Goal: Information Seeking & Learning: Find specific fact

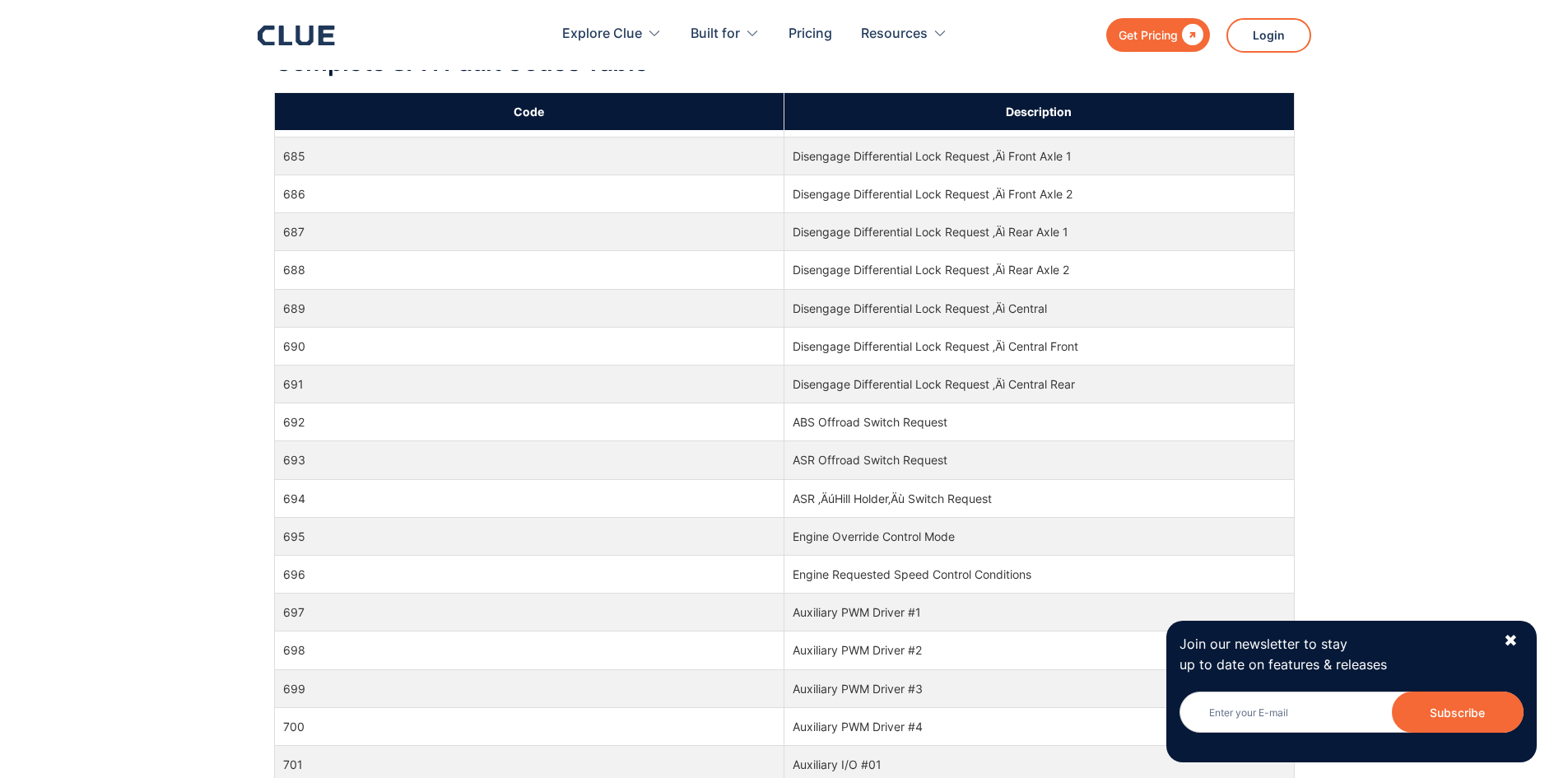
scroll to position [14155, 0]
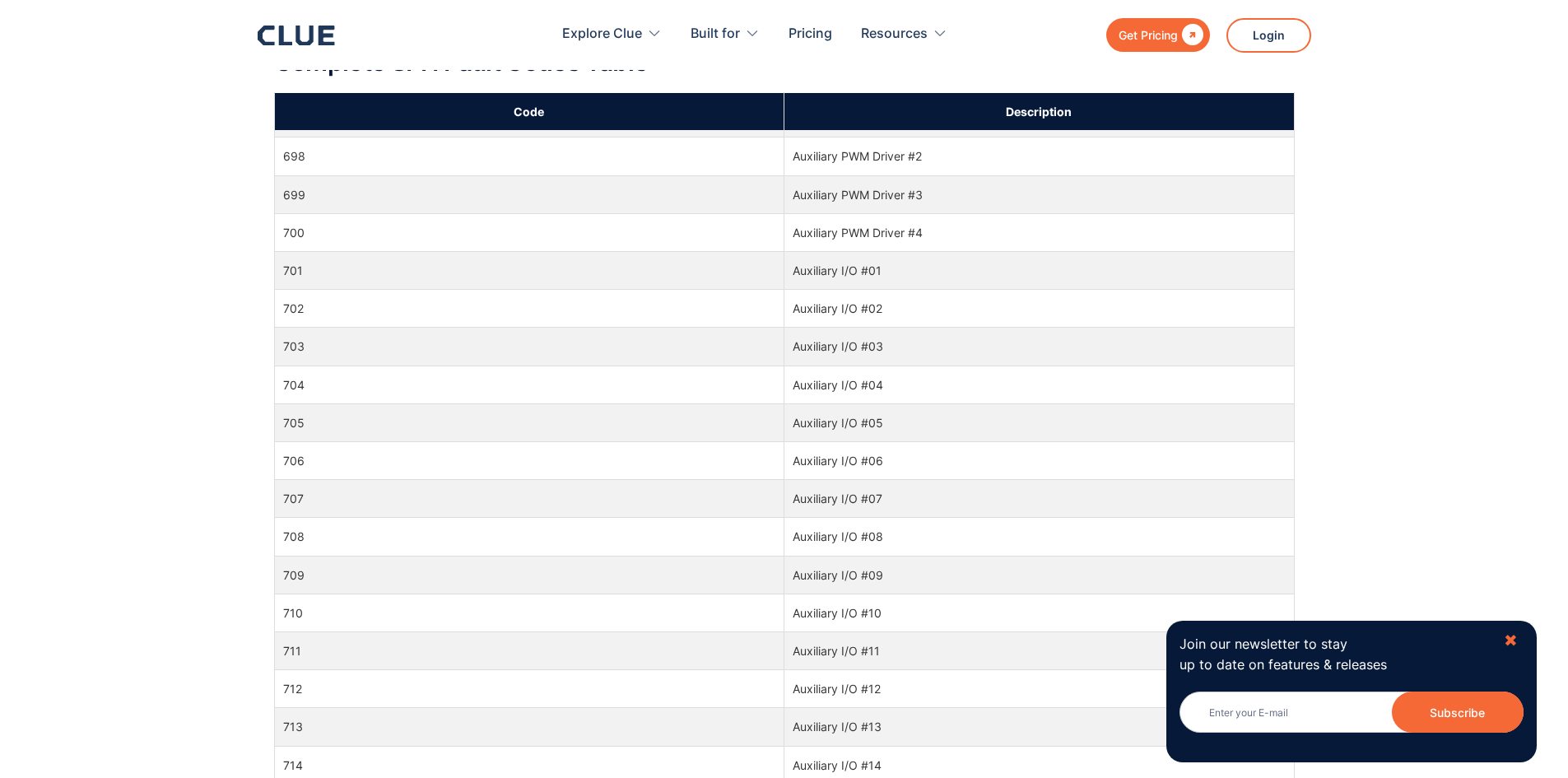
click at [1514, 638] on div "✖" at bounding box center [1510, 640] width 14 height 21
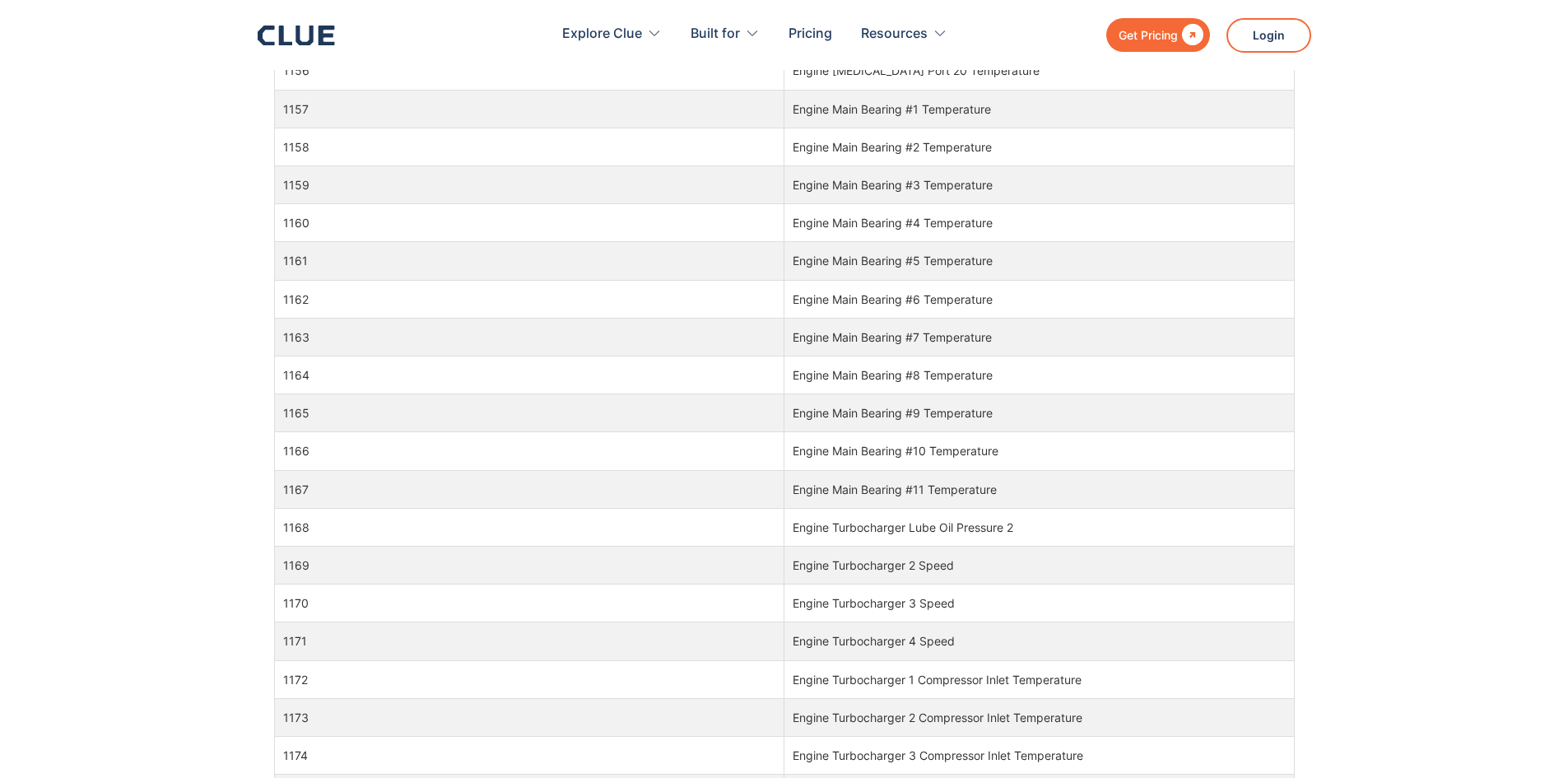
scroll to position [31602, 0]
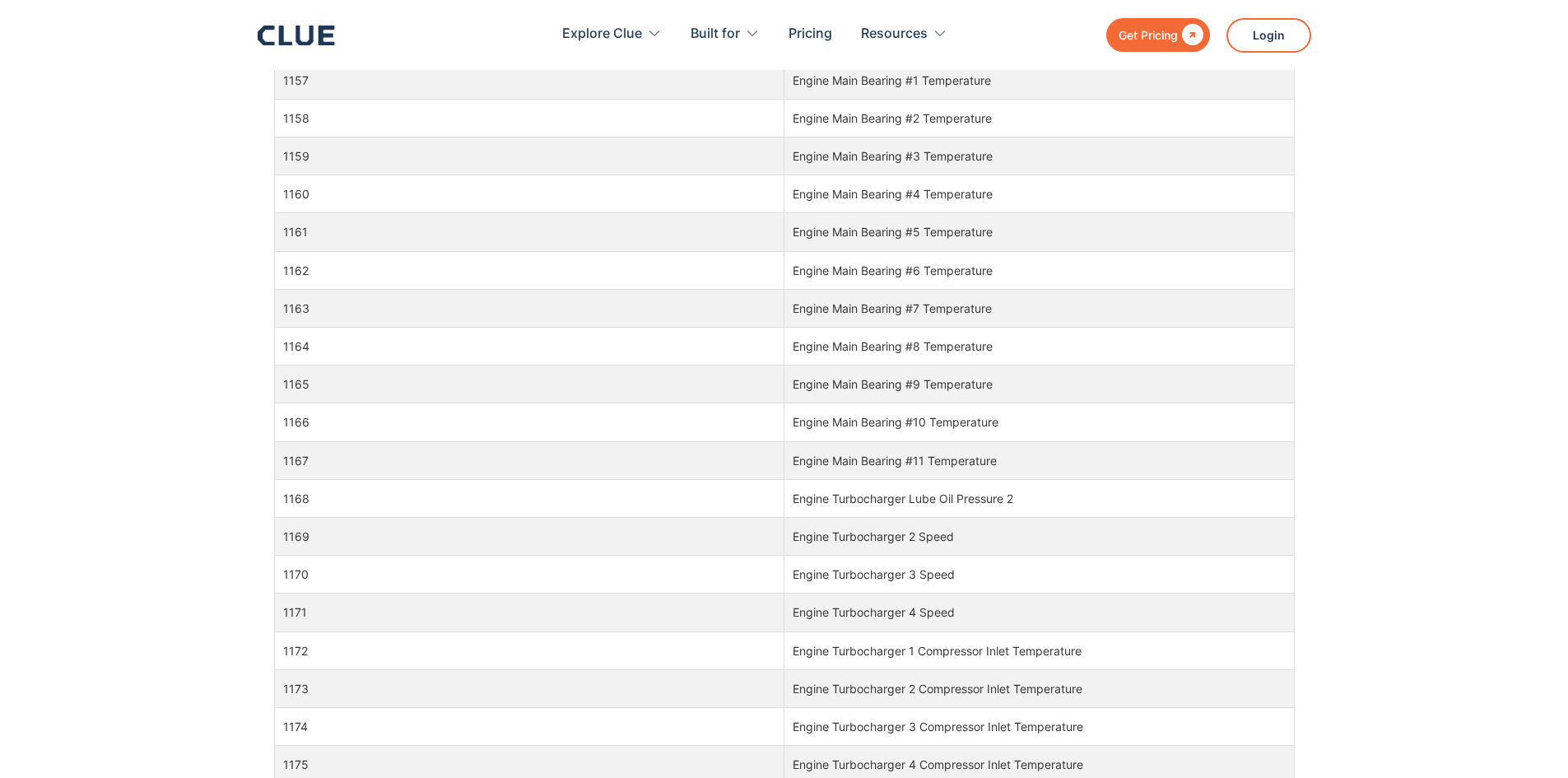
drag, startPoint x: 1080, startPoint y: 652, endPoint x: 402, endPoint y: 662, distance: 678.1
click at [402, 662] on tr "1172 Engine Turbocharger 1 Compressor Inlet Temperature" at bounding box center [784, 650] width 1020 height 38
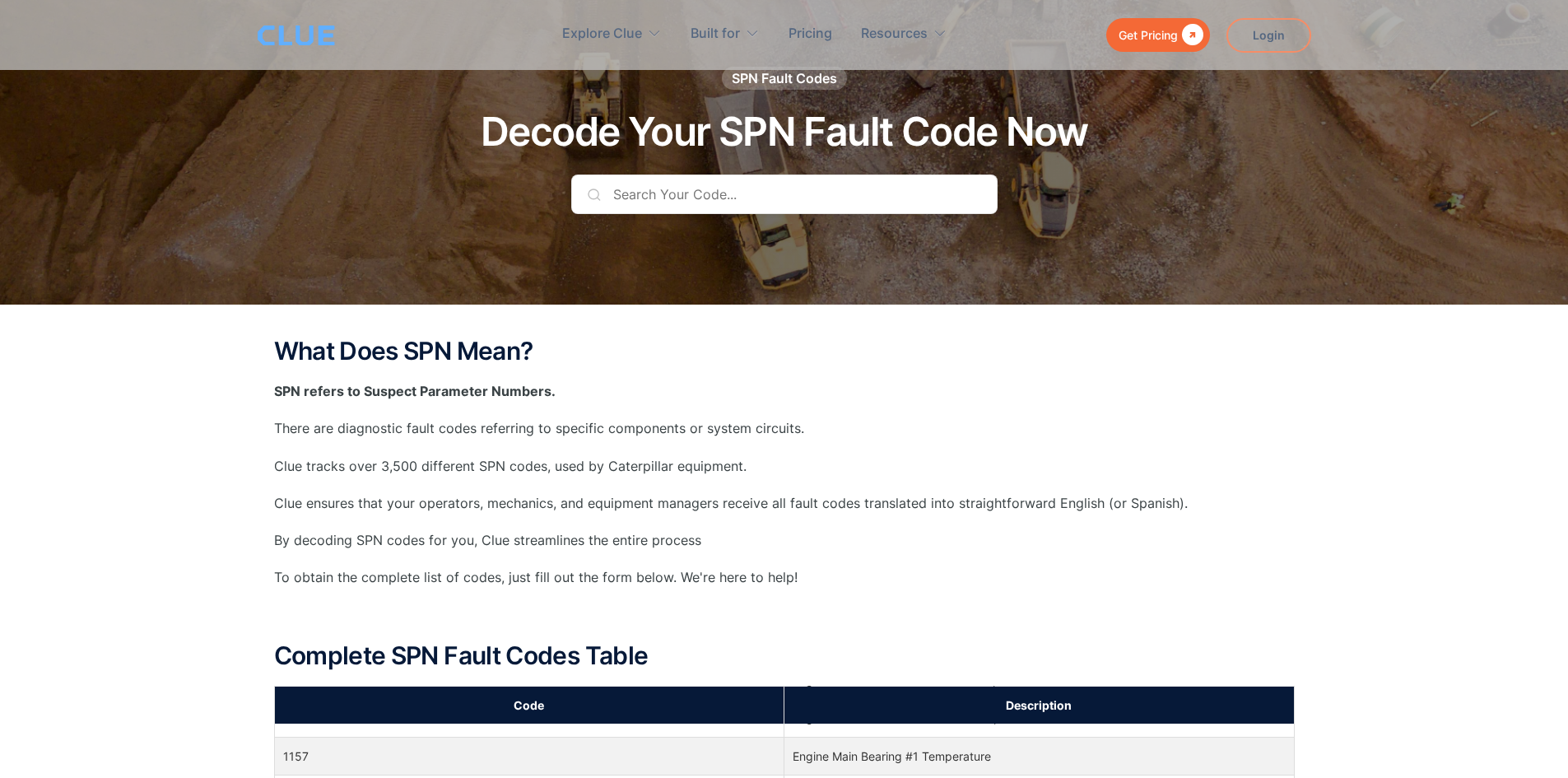
scroll to position [100, 0]
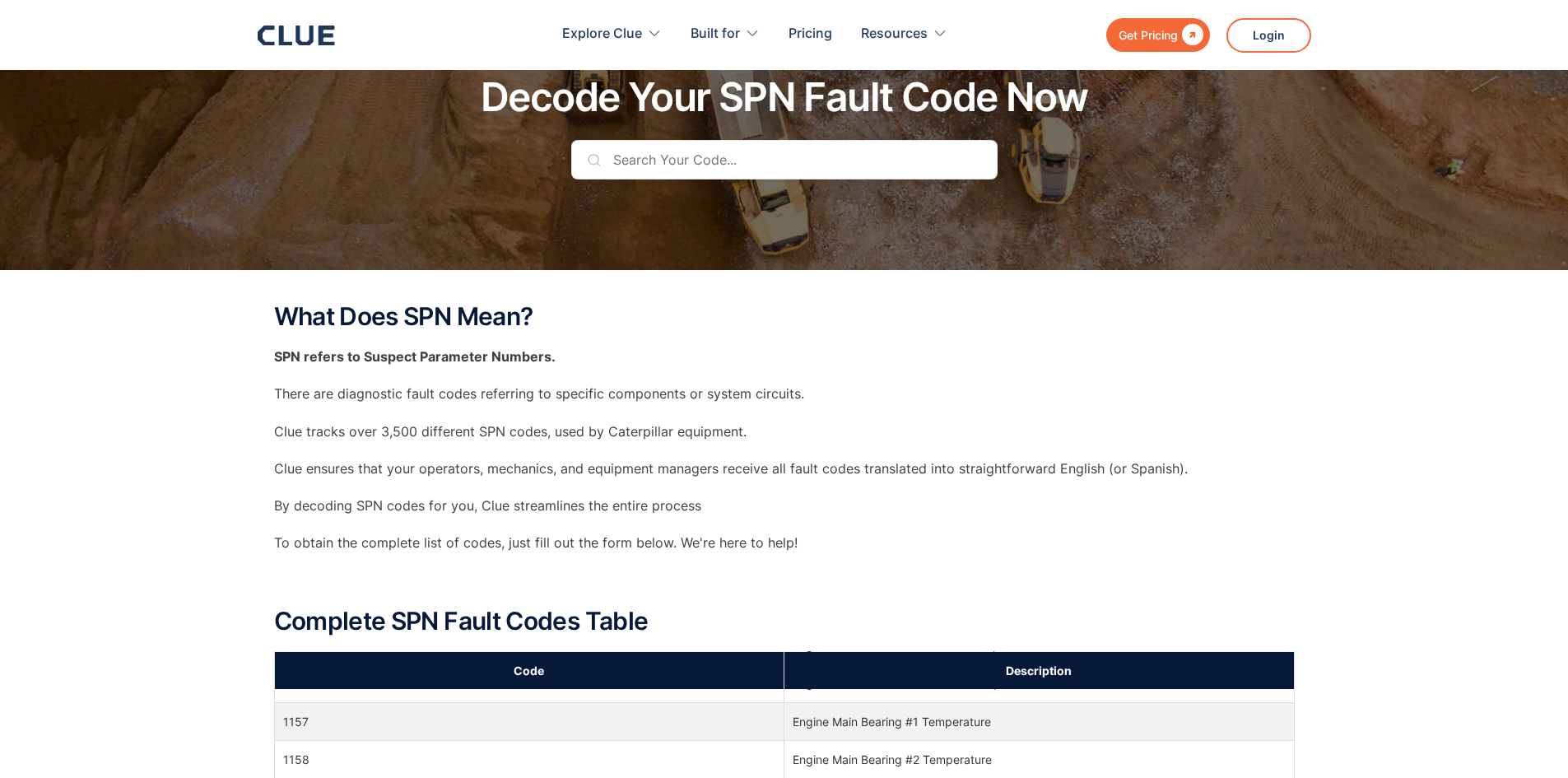
drag, startPoint x: 1565, startPoint y: 151, endPoint x: 1565, endPoint y: 139, distance: 12.0
click at [1565, 139] on div at bounding box center [784, 85] width 1568 height 370
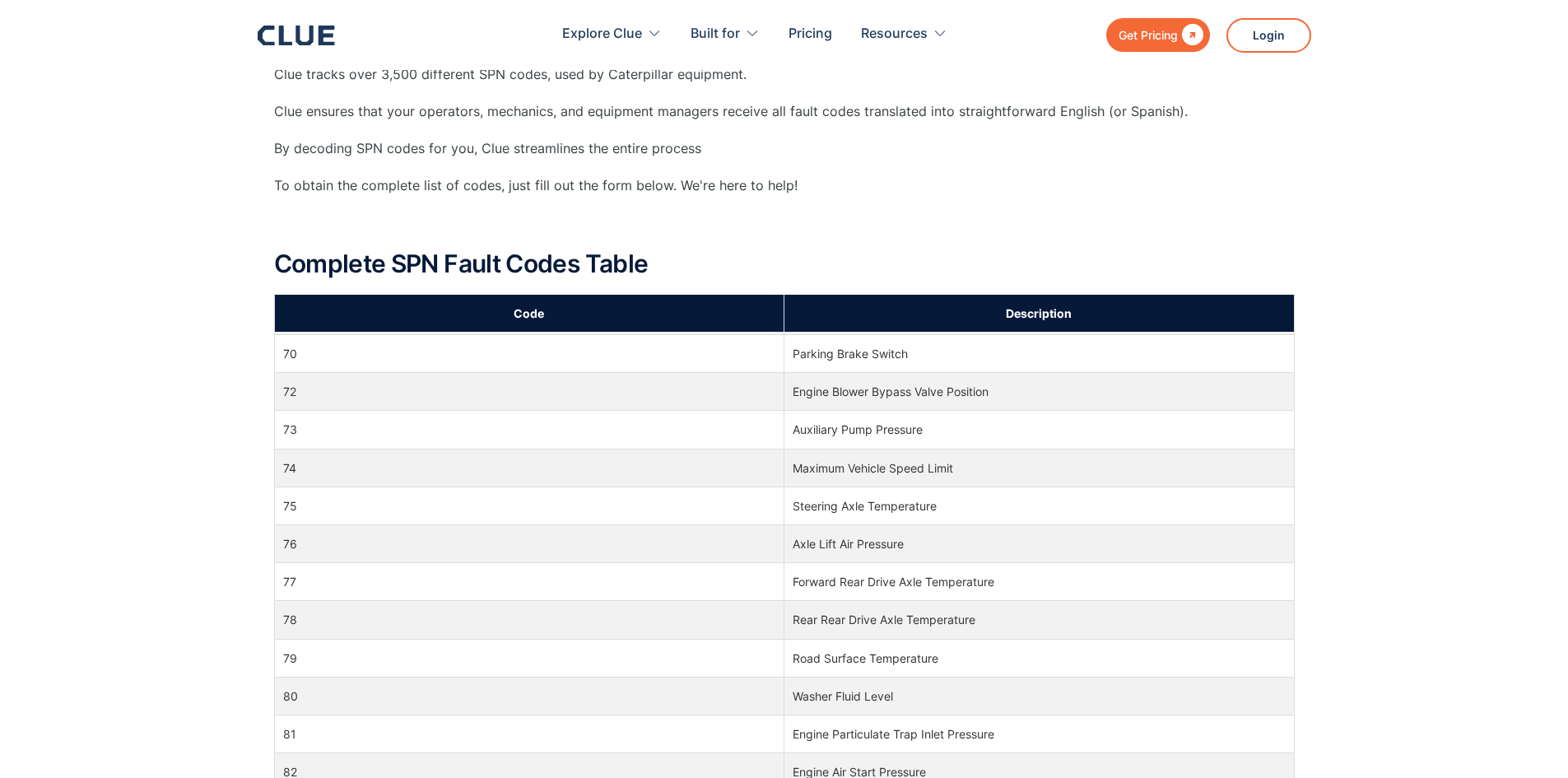
scroll to position [0, 0]
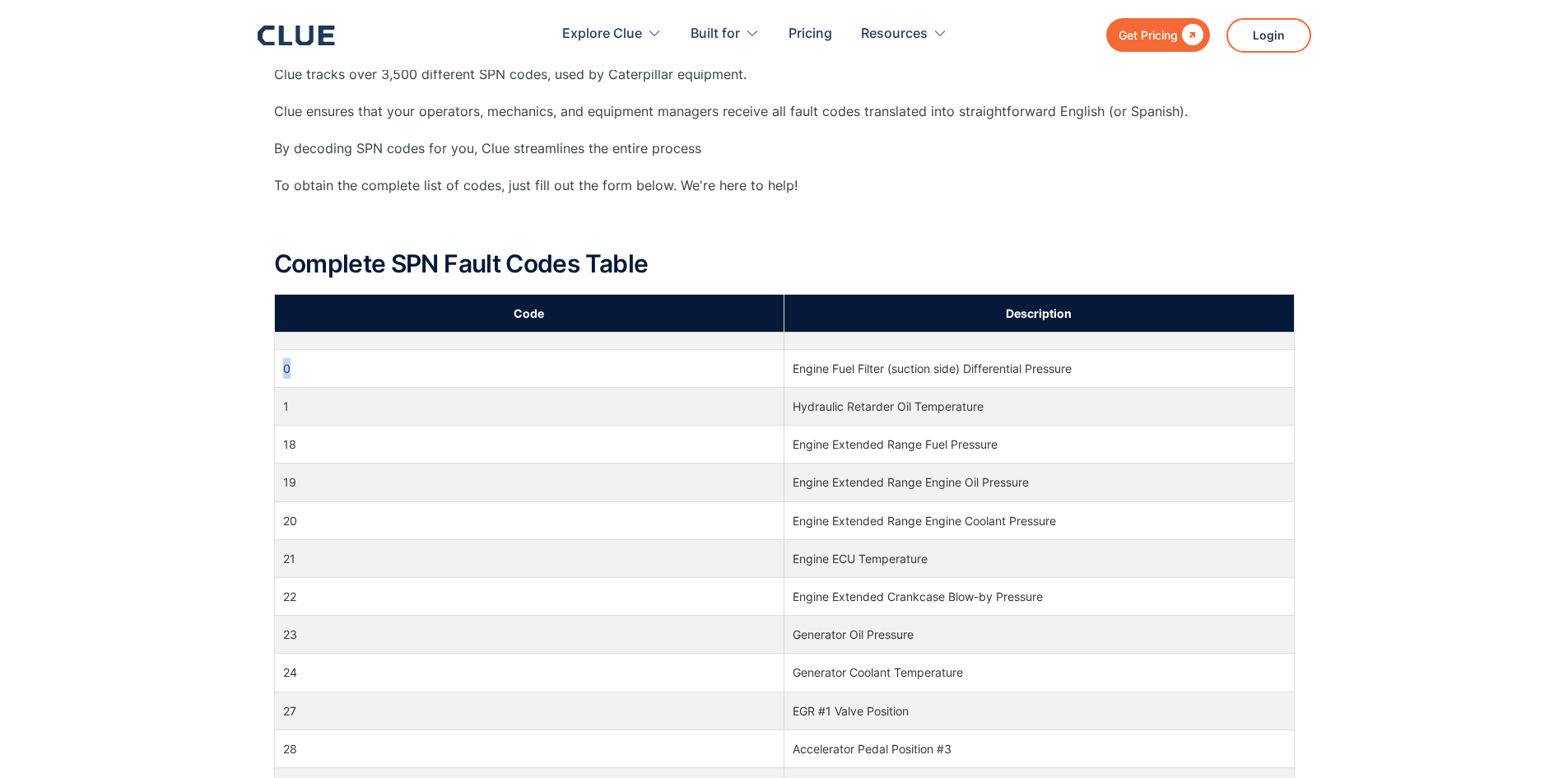
click at [280, 352] on td "0" at bounding box center [529, 368] width 511 height 38
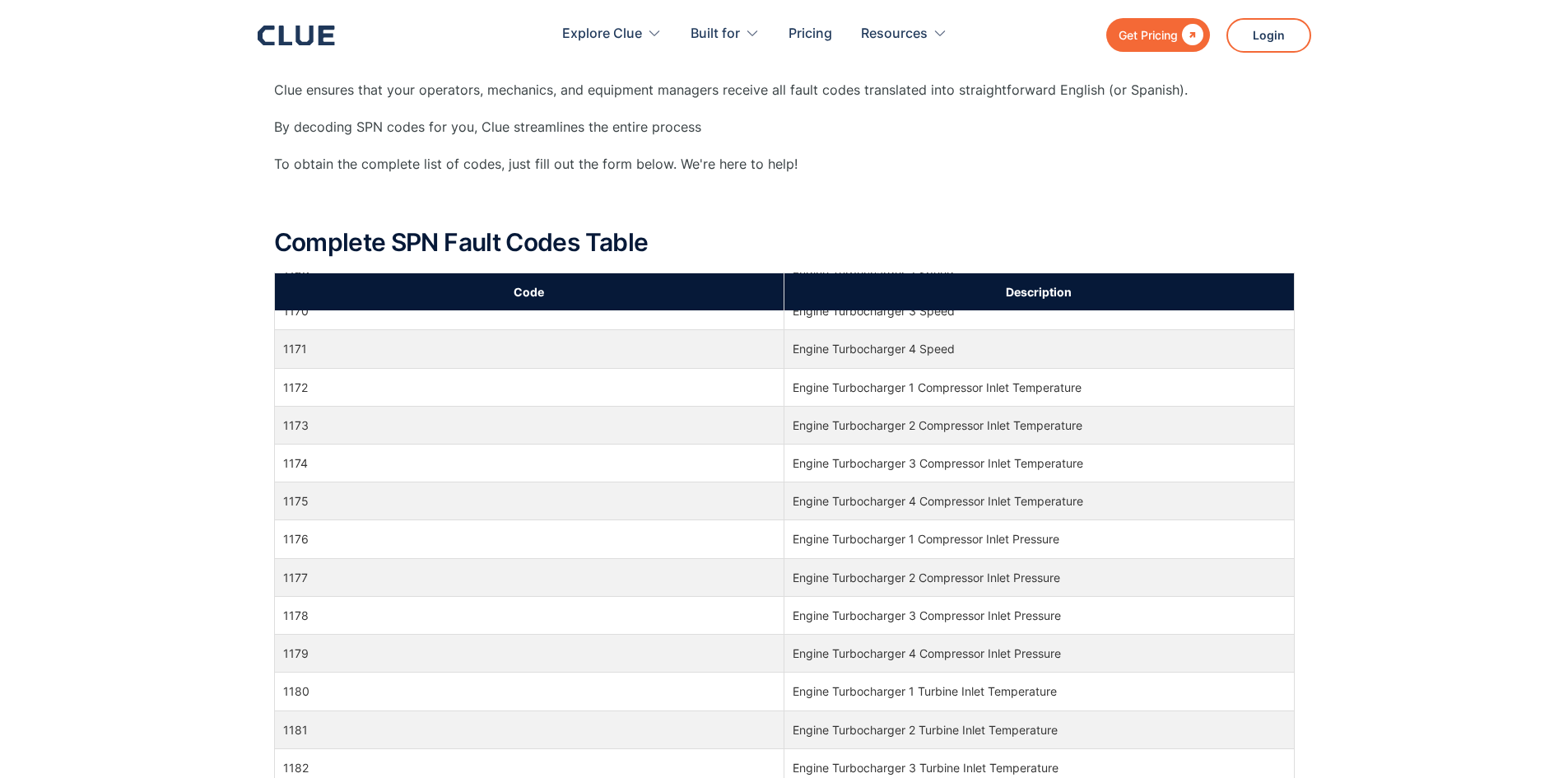
scroll to position [32105, 0]
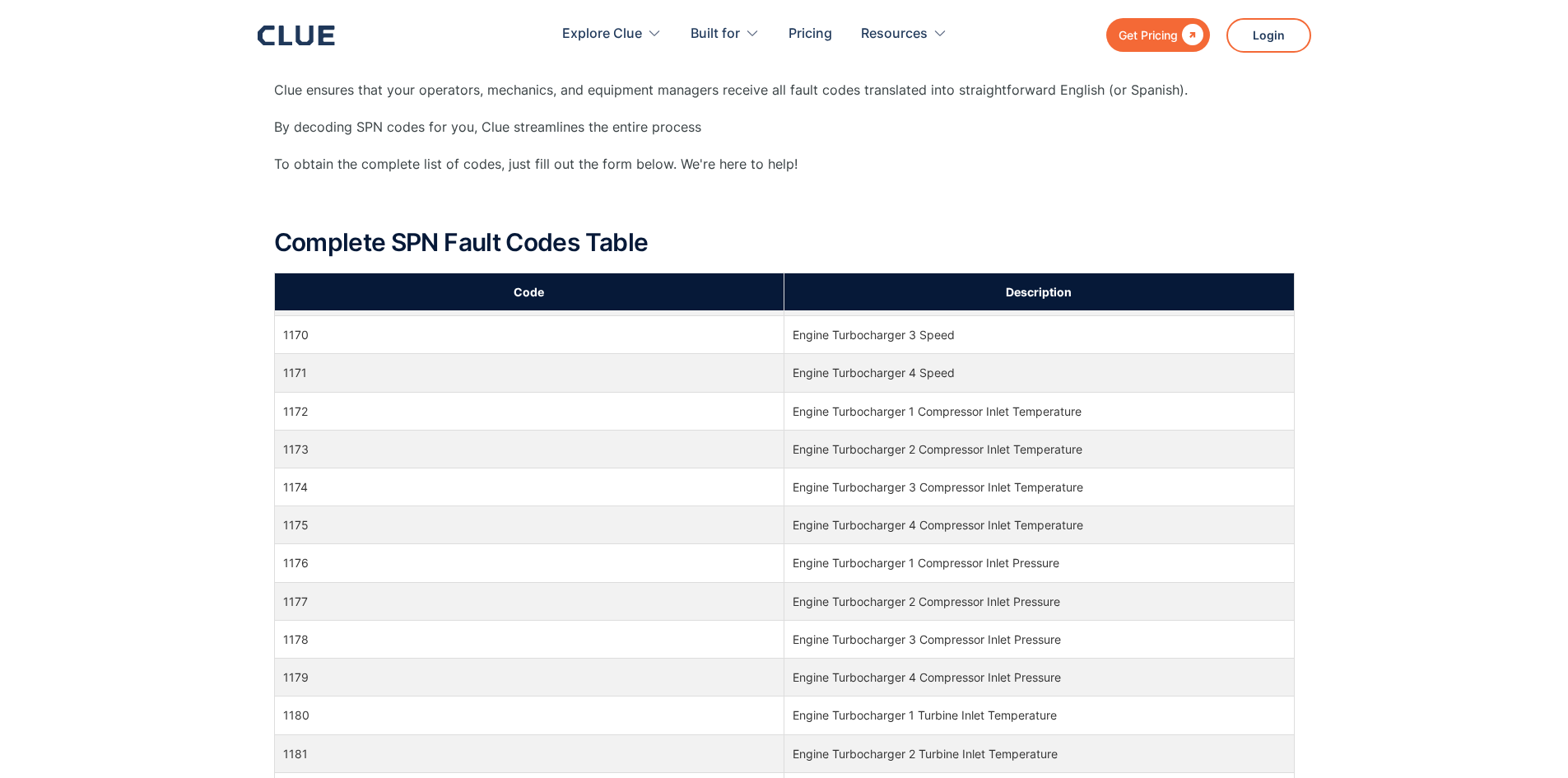
drag, startPoint x: 1077, startPoint y: 413, endPoint x: 778, endPoint y: 407, distance: 299.1
click at [778, 407] on tr "1172 Engine Turbocharger 1 Compressor Inlet Temperature" at bounding box center [784, 411] width 1020 height 38
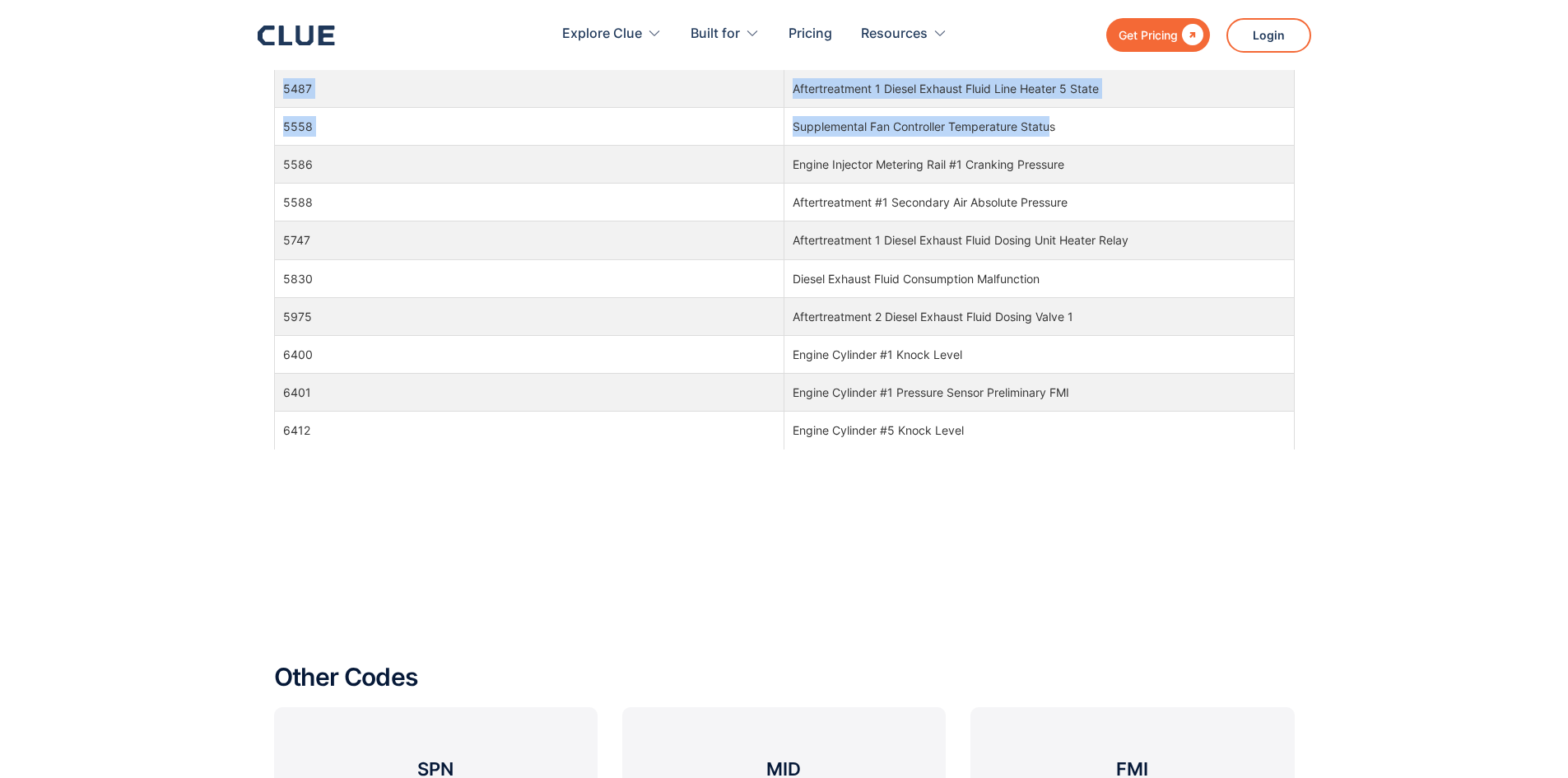
scroll to position [1407, 0]
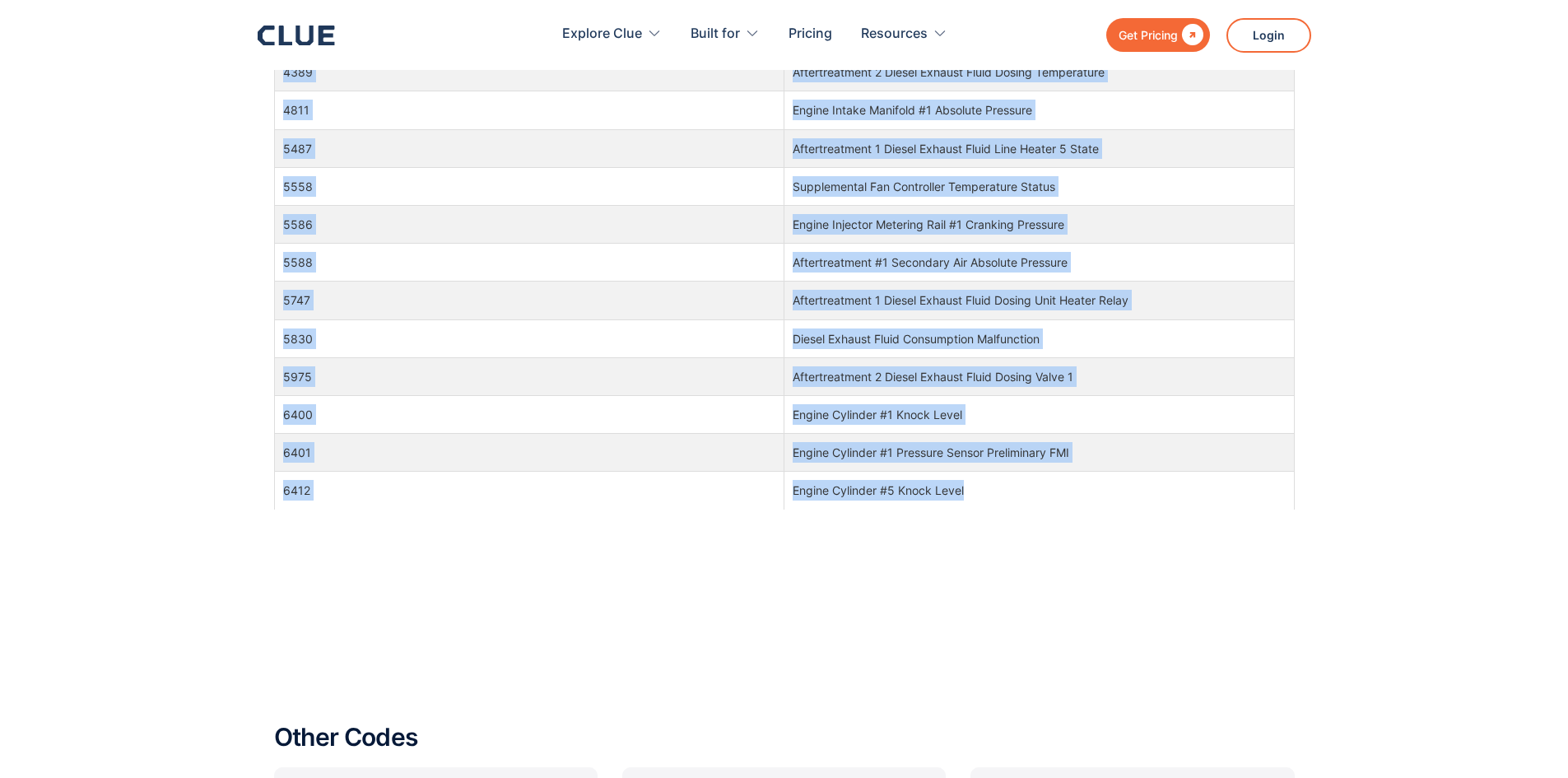
drag, startPoint x: 285, startPoint y: 349, endPoint x: 1030, endPoint y: 495, distance: 759.2
copy tbody "0 Engine Fuel Filter (suction side) Differential Pressure 1 Hydraulic Retarder …"
